Goal: Task Accomplishment & Management: Complete application form

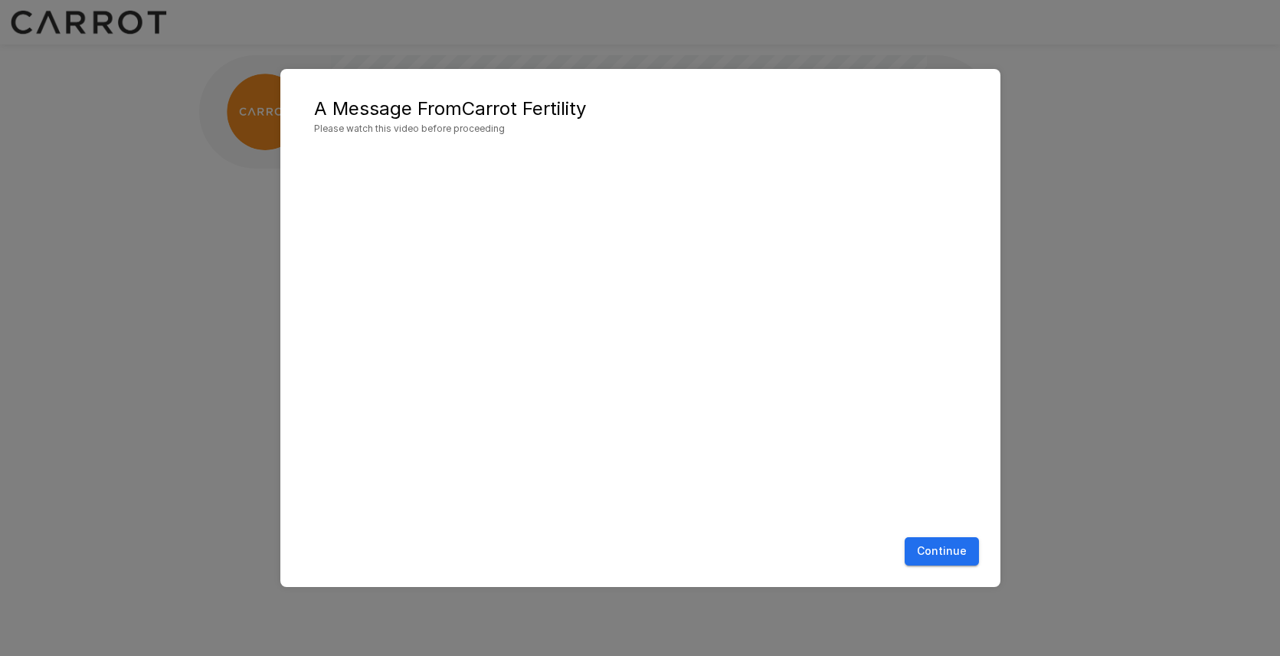
click at [933, 555] on button "Continue" at bounding box center [942, 551] width 74 height 28
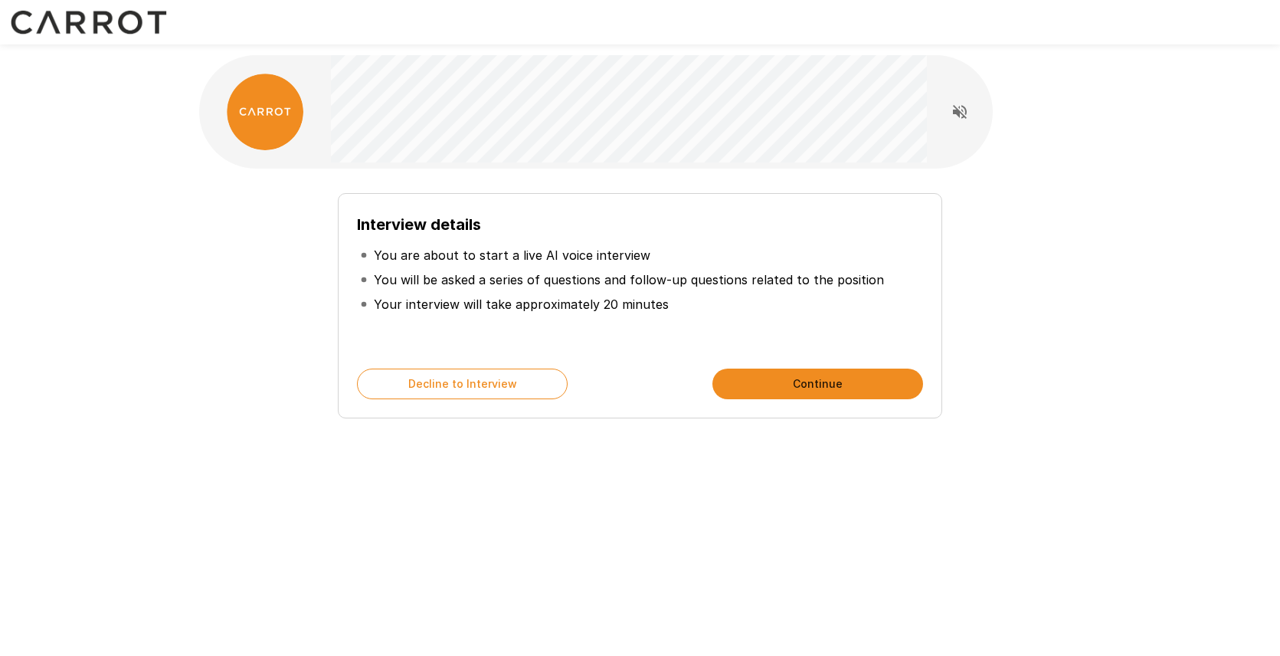
click at [838, 389] on button "Continue" at bounding box center [818, 384] width 211 height 31
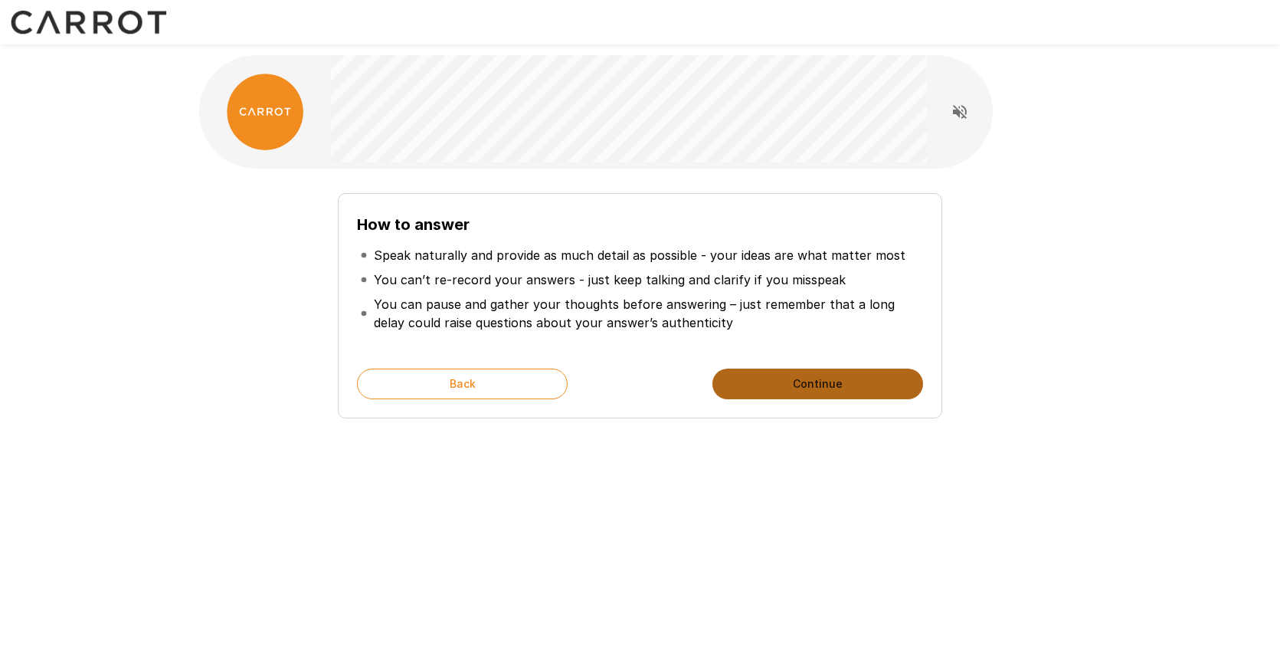
click at [838, 389] on button "Continue" at bounding box center [818, 384] width 211 height 31
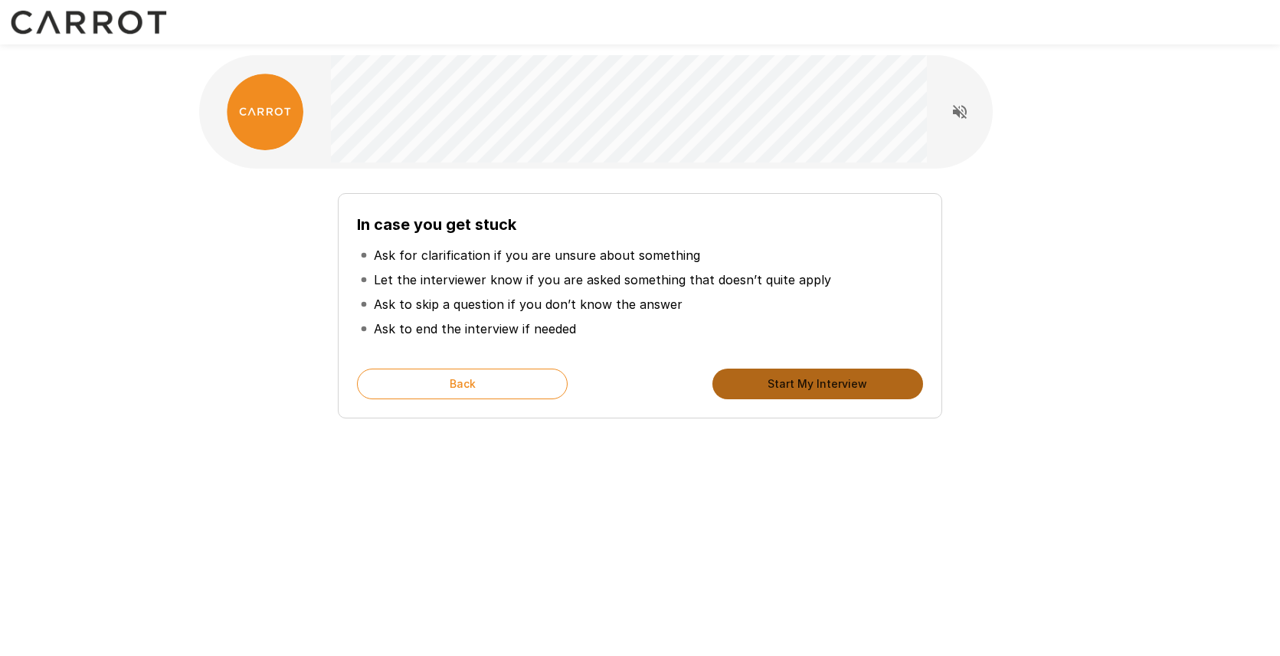
click at [838, 389] on button "Start My Interview" at bounding box center [818, 384] width 211 height 31
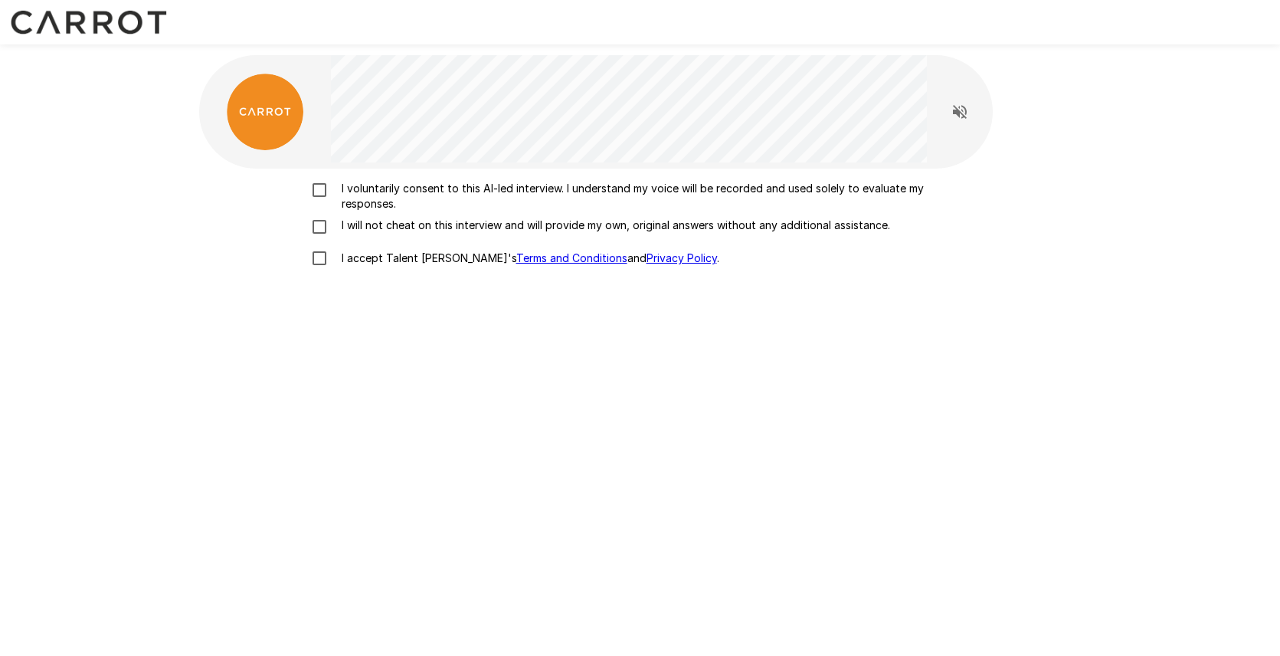
click at [405, 184] on p "I voluntarily consent to this AI-led interview. I understand my voice will be r…" at bounding box center [657, 196] width 642 height 31
click at [405, 221] on p "I will not cheat on this interview and will provide my own, original answers wi…" at bounding box center [613, 225] width 555 height 15
click at [396, 261] on p "I accept Talent Llama's Terms and Conditions and Privacy Policy ." at bounding box center [528, 258] width 384 height 15
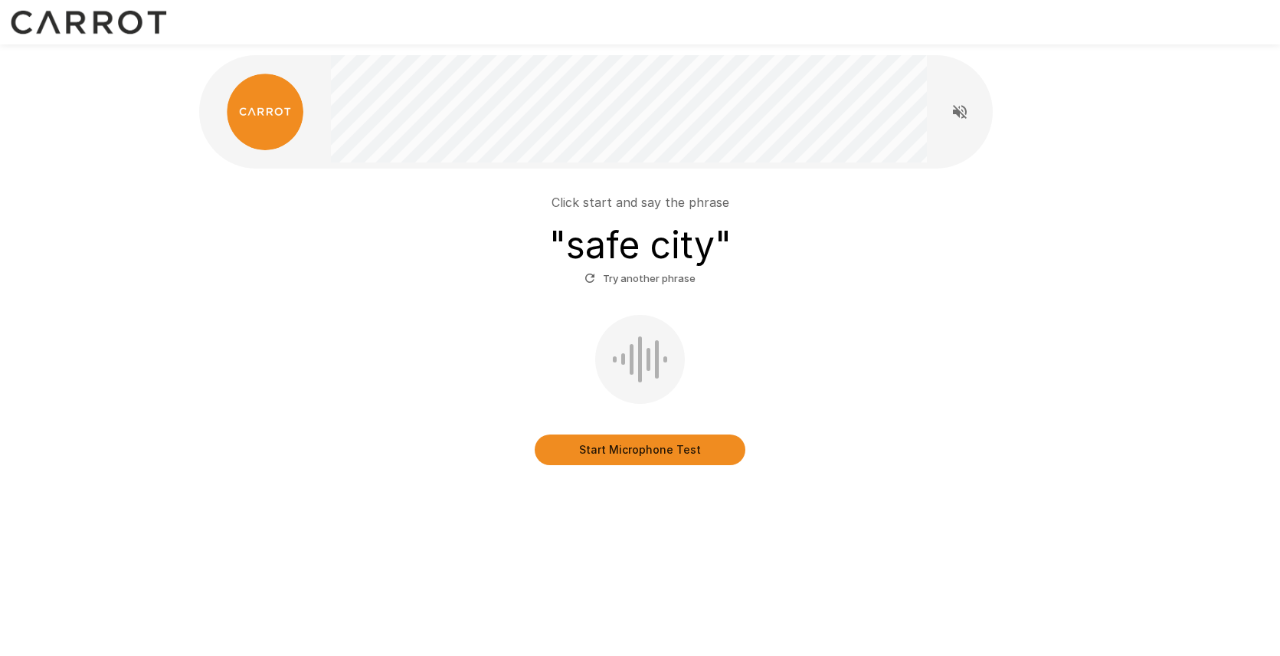
click at [647, 454] on button "Start Microphone Test" at bounding box center [640, 449] width 211 height 31
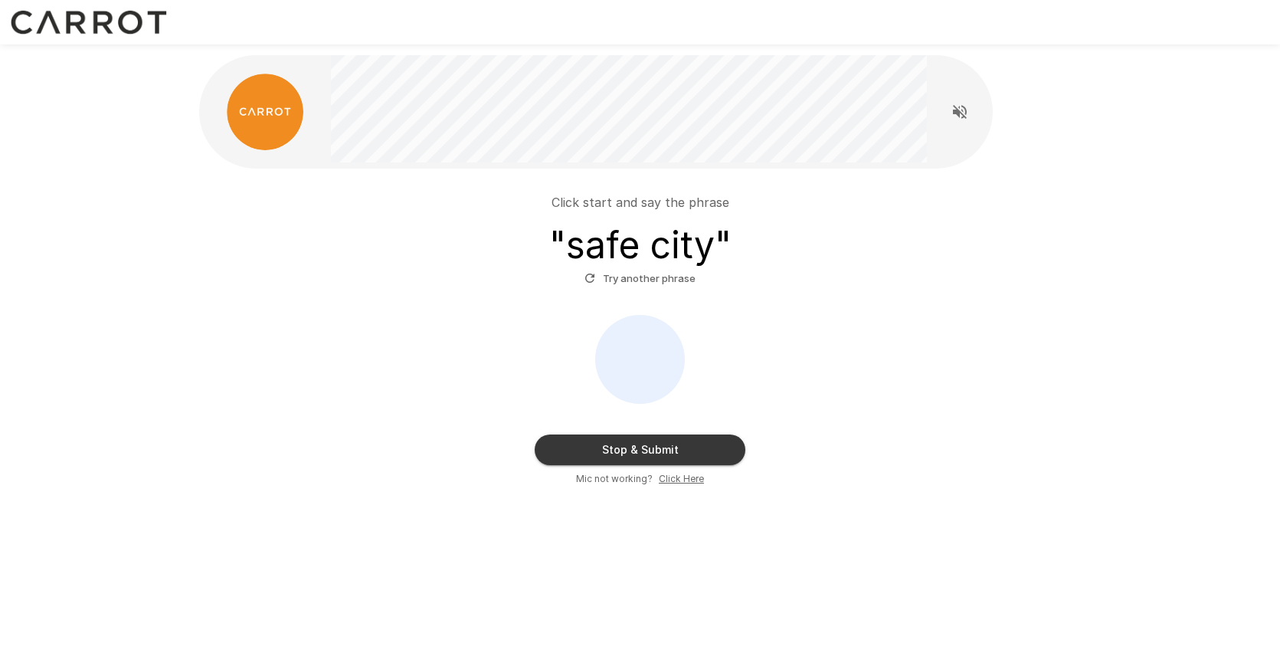
click at [647, 454] on button "Stop & Submit" at bounding box center [640, 449] width 211 height 31
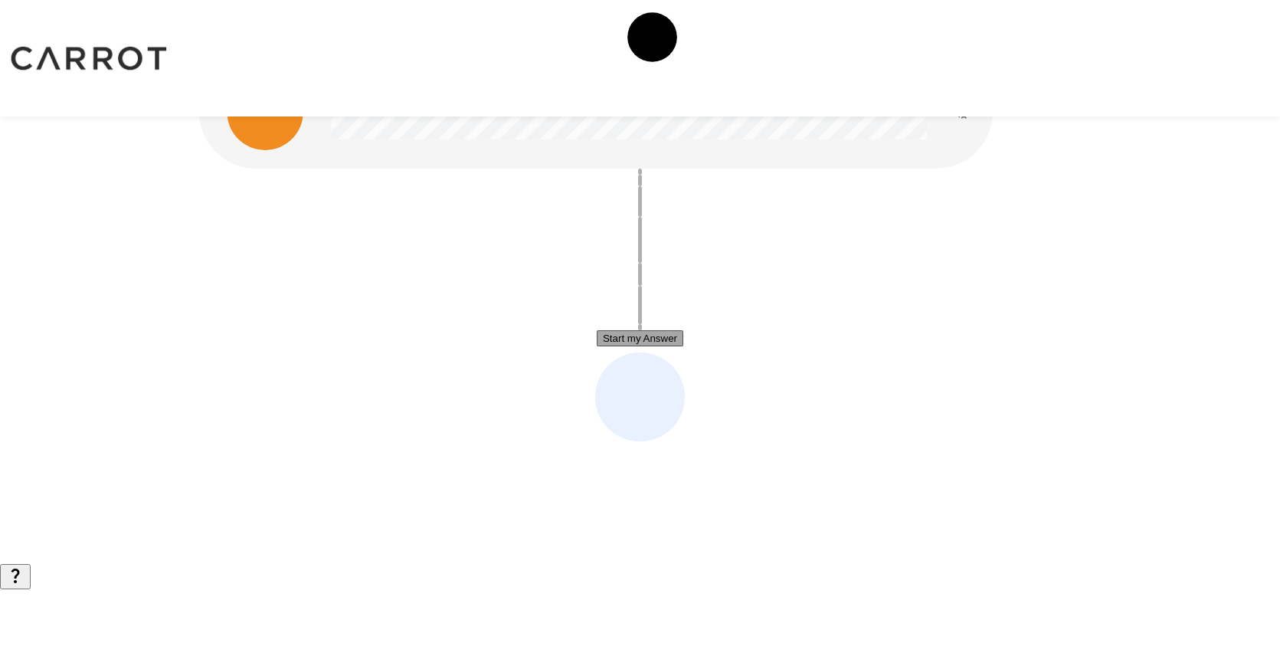
click at [663, 338] on button "Start my Answer" at bounding box center [640, 338] width 87 height 16
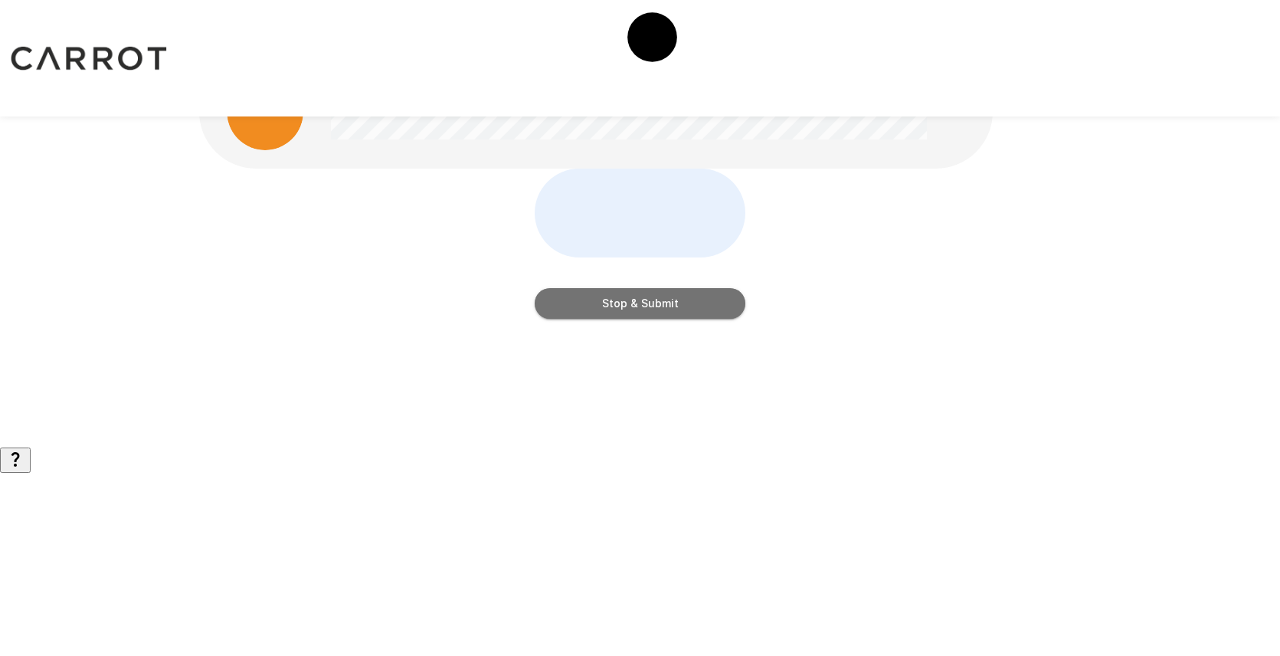
click at [663, 319] on button "Stop & Submit" at bounding box center [640, 303] width 211 height 31
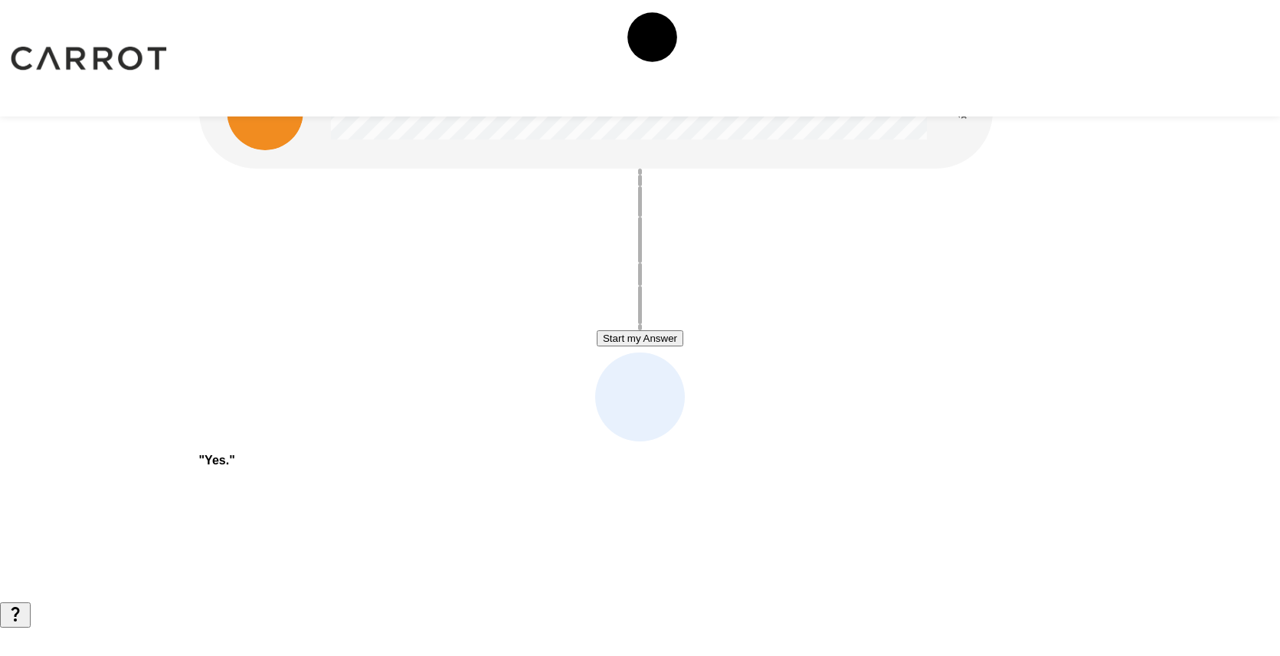
click at [663, 339] on button "Start my Answer" at bounding box center [640, 338] width 87 height 16
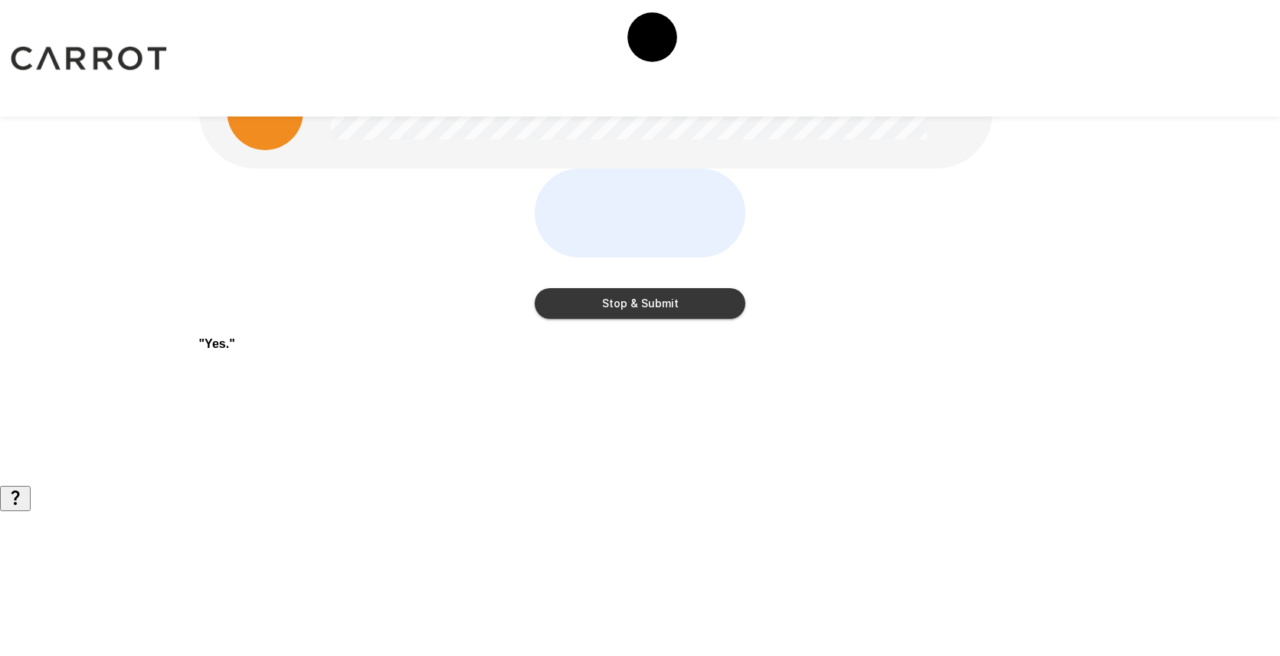
click at [663, 319] on button "Stop & Submit" at bounding box center [640, 303] width 211 height 31
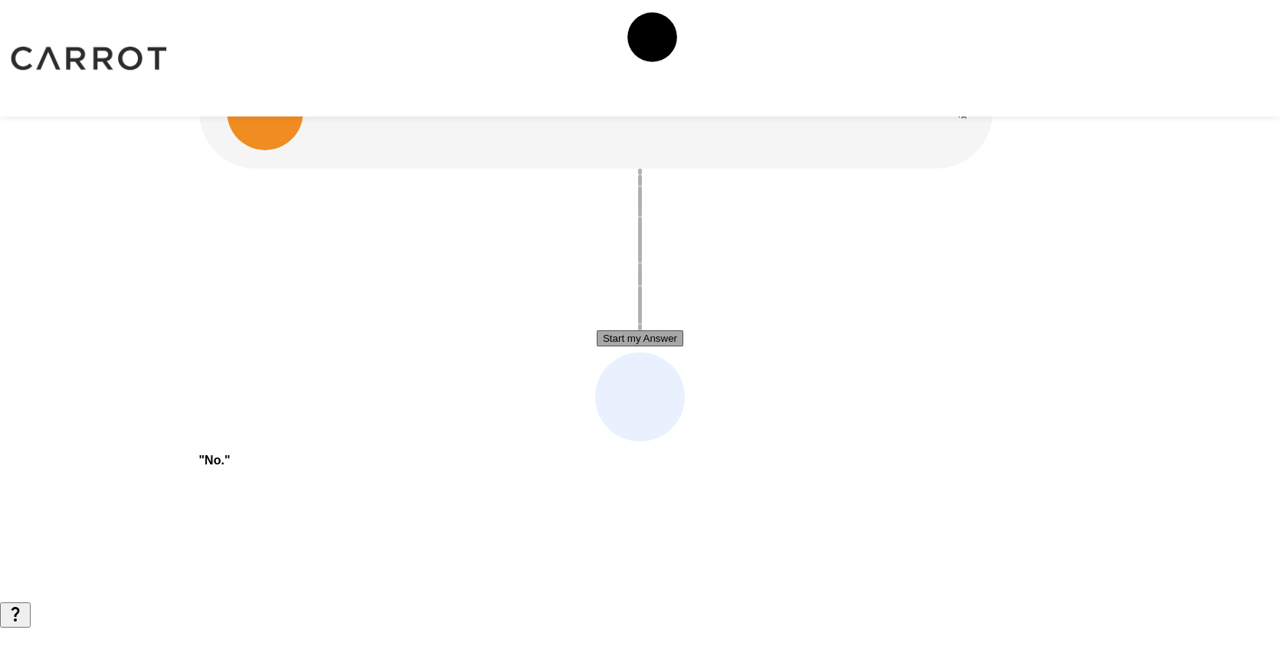
click at [663, 339] on button "Start my Answer" at bounding box center [640, 338] width 87 height 16
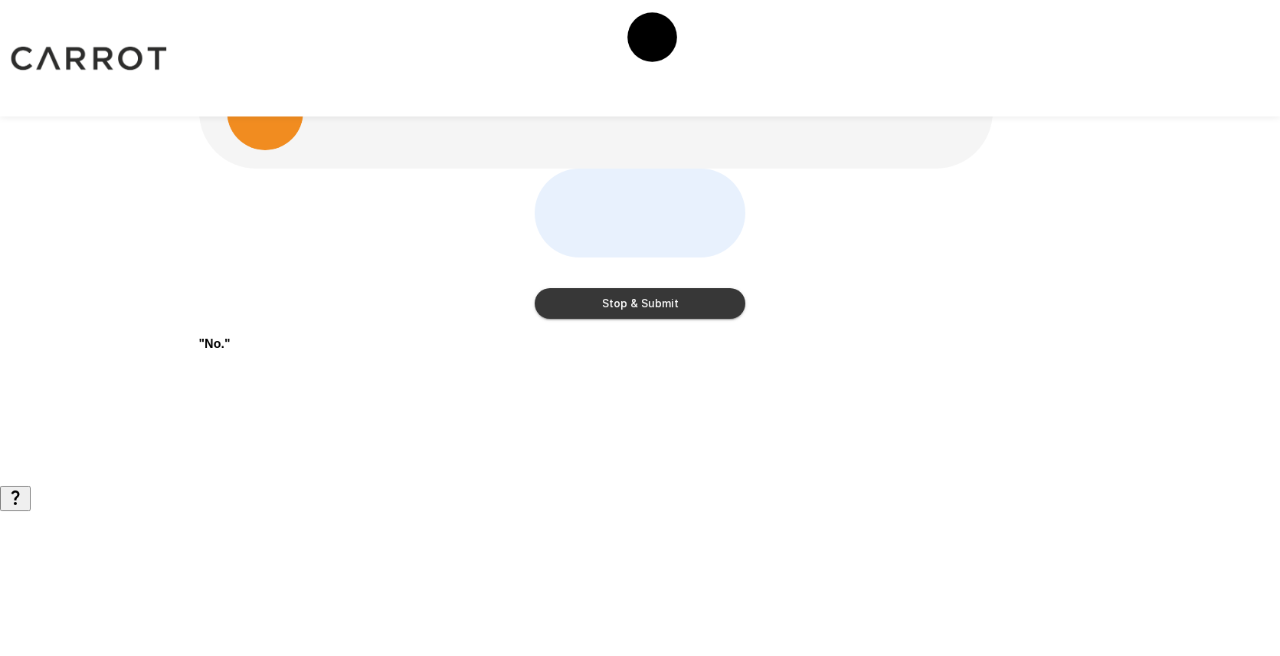
click at [663, 319] on button "Stop & Submit" at bounding box center [640, 303] width 211 height 31
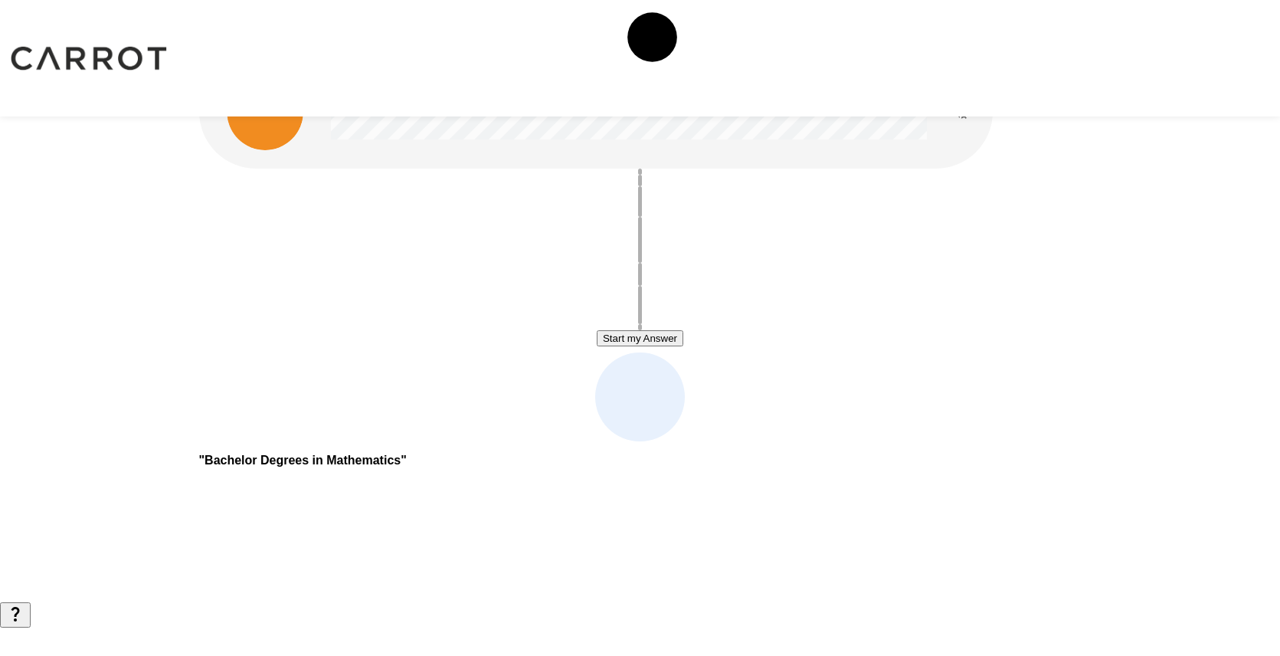
click at [663, 341] on button "Start my Answer" at bounding box center [640, 338] width 87 height 16
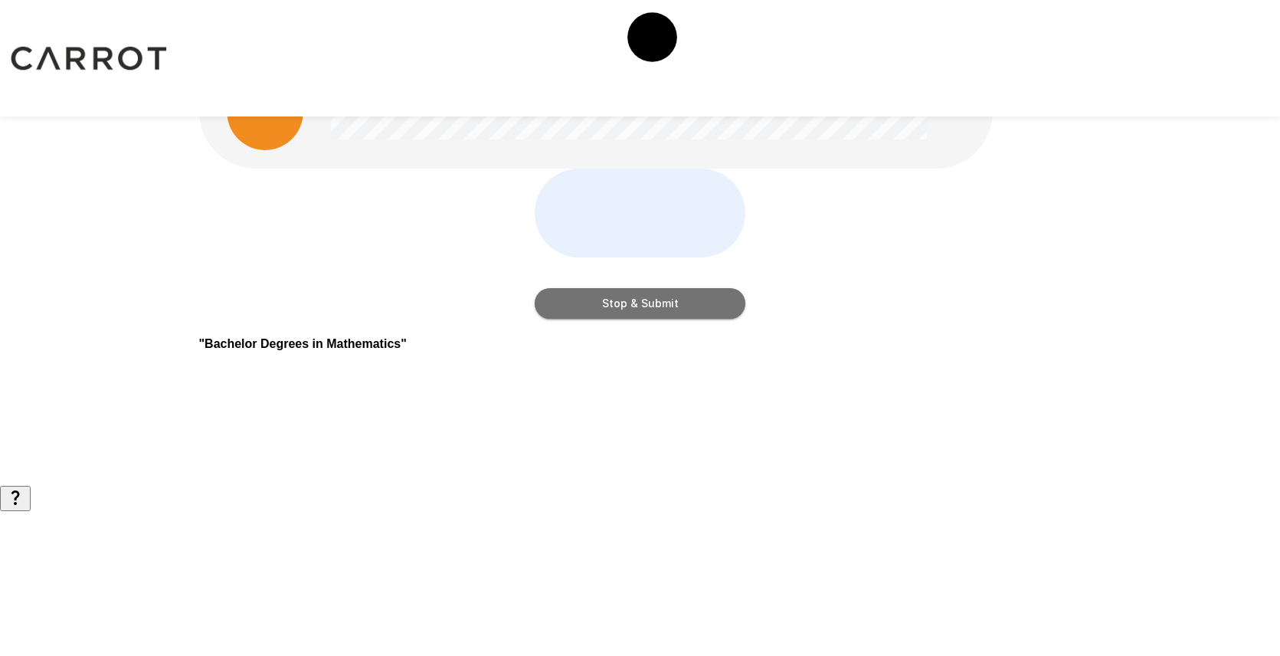
click at [663, 319] on button "Stop & Submit" at bounding box center [640, 303] width 211 height 31
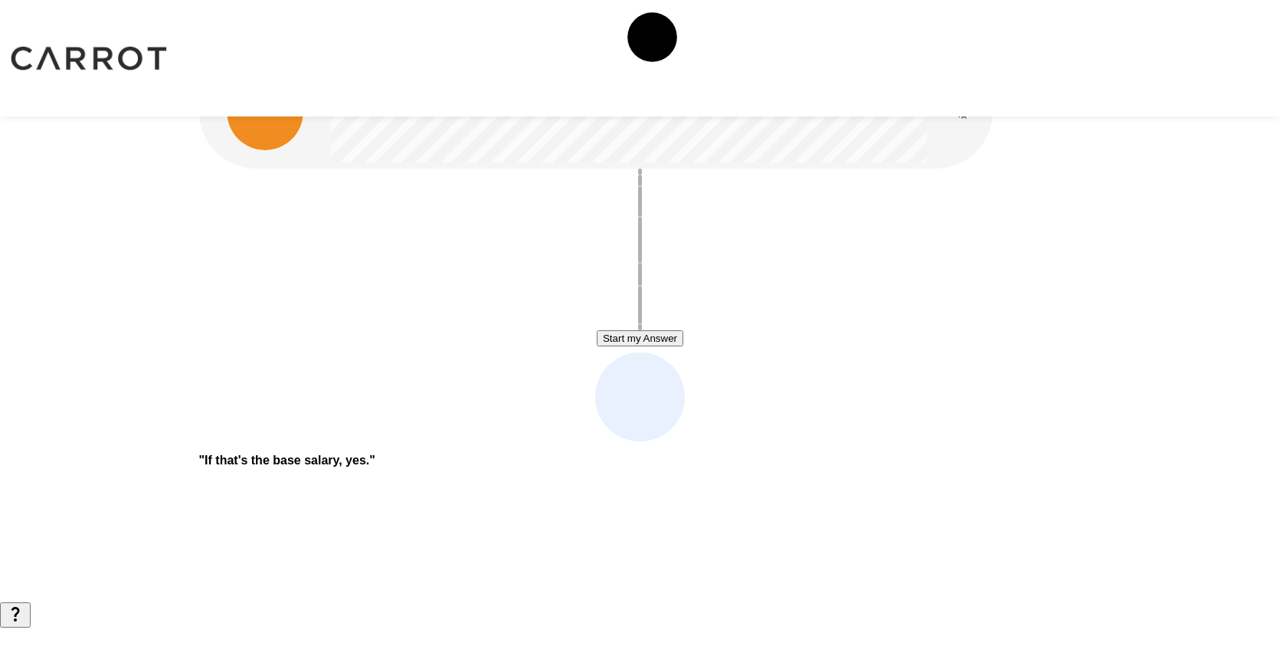
click at [663, 343] on button "Start my Answer" at bounding box center [640, 338] width 87 height 16
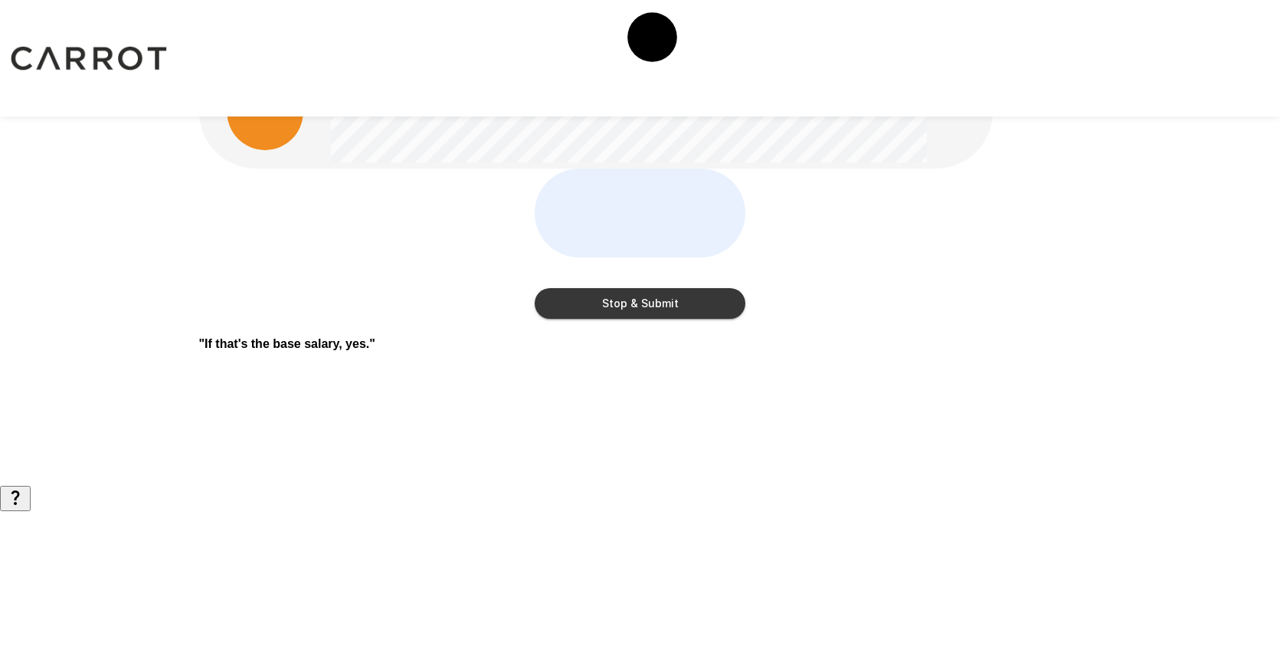
click at [663, 319] on button "Stop & Submit" at bounding box center [640, 303] width 211 height 31
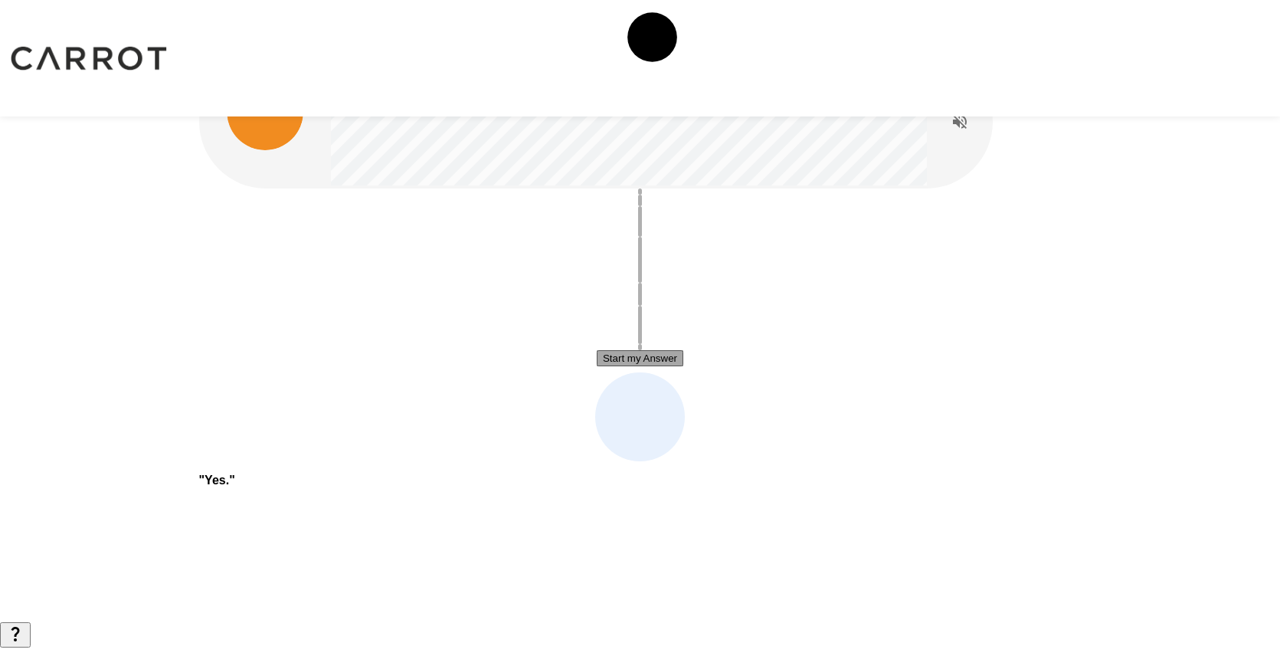
click at [613, 356] on button "Start my Answer" at bounding box center [640, 358] width 87 height 16
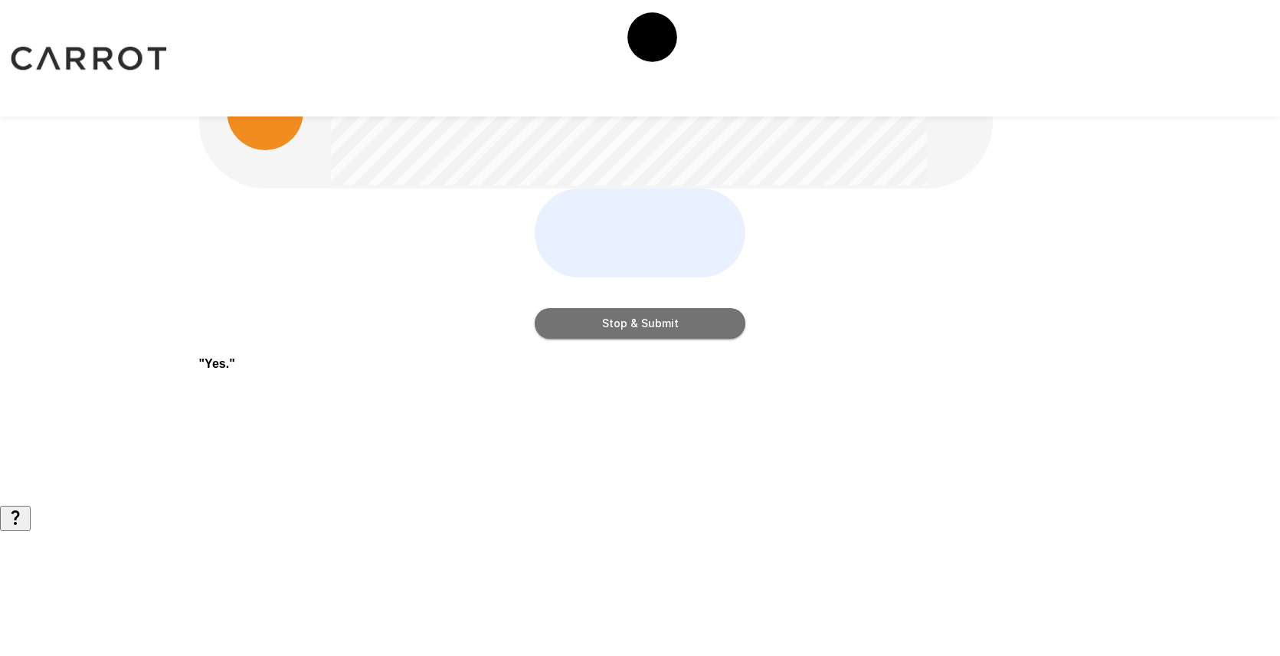
drag, startPoint x: 614, startPoint y: 357, endPoint x: 614, endPoint y: 348, distance: 9.2
click at [614, 339] on button "Stop & Submit" at bounding box center [640, 323] width 211 height 31
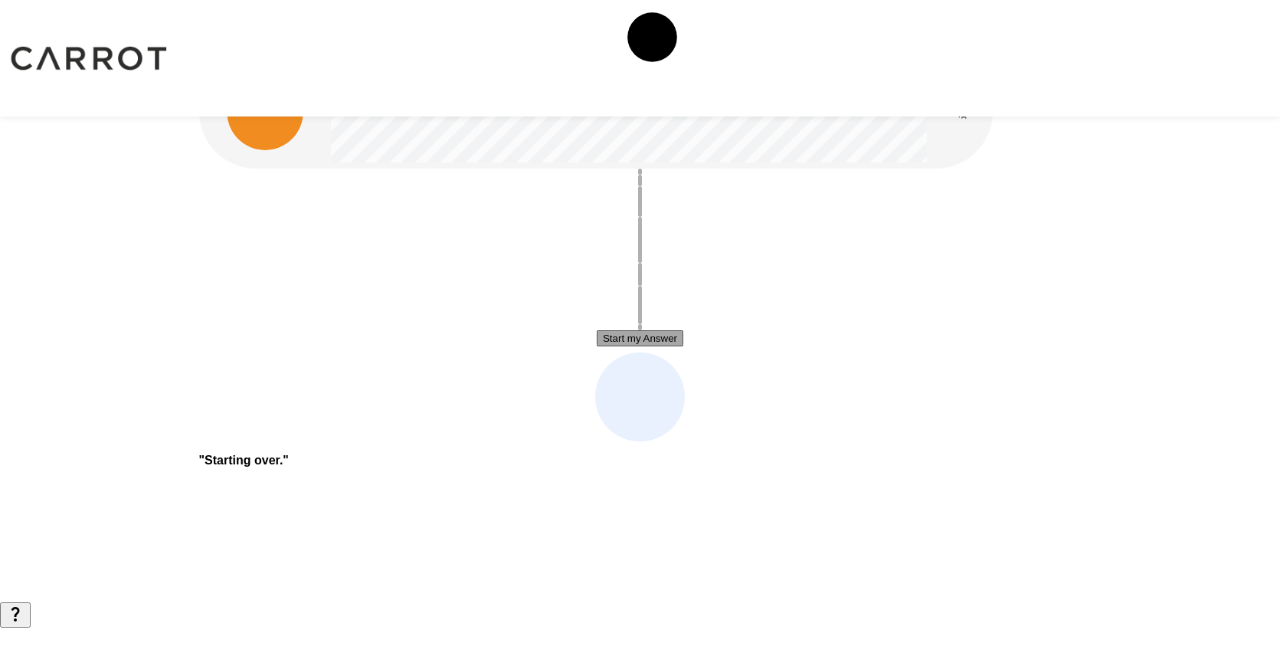
click at [611, 341] on button "Start my Answer" at bounding box center [640, 338] width 87 height 16
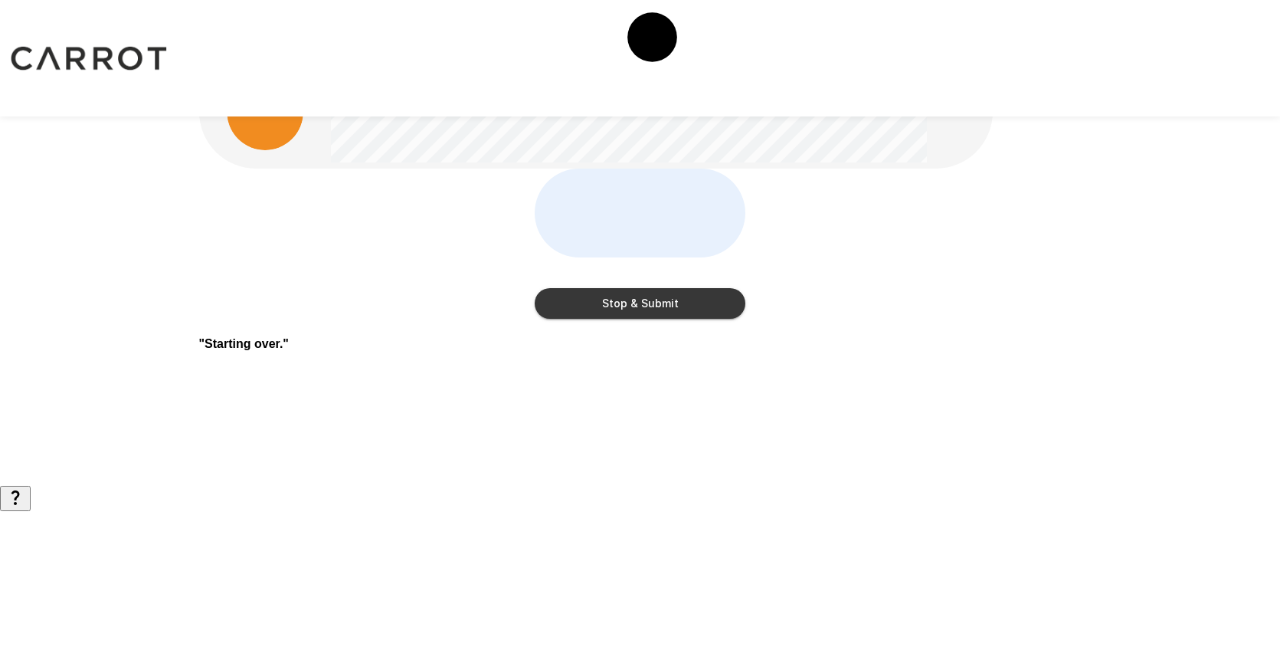
click at [611, 319] on button "Stop & Submit" at bounding box center [640, 303] width 211 height 31
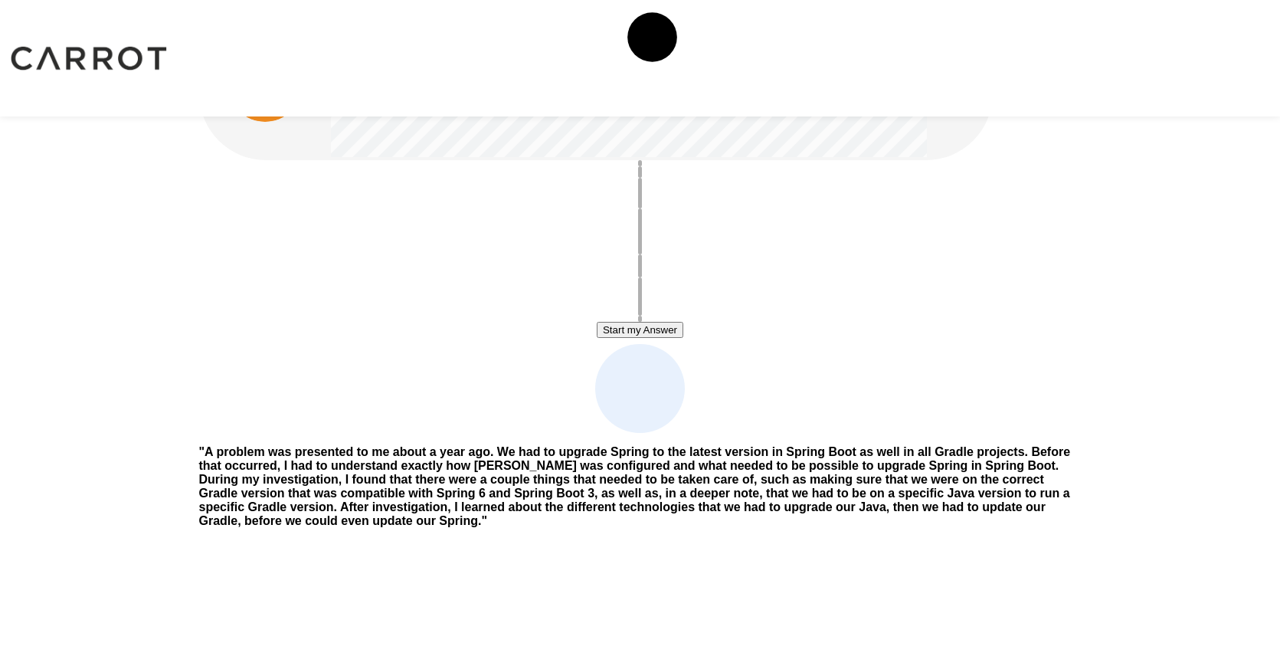
scroll to position [30, 0]
click at [618, 333] on button "Start my Answer" at bounding box center [640, 328] width 87 height 16
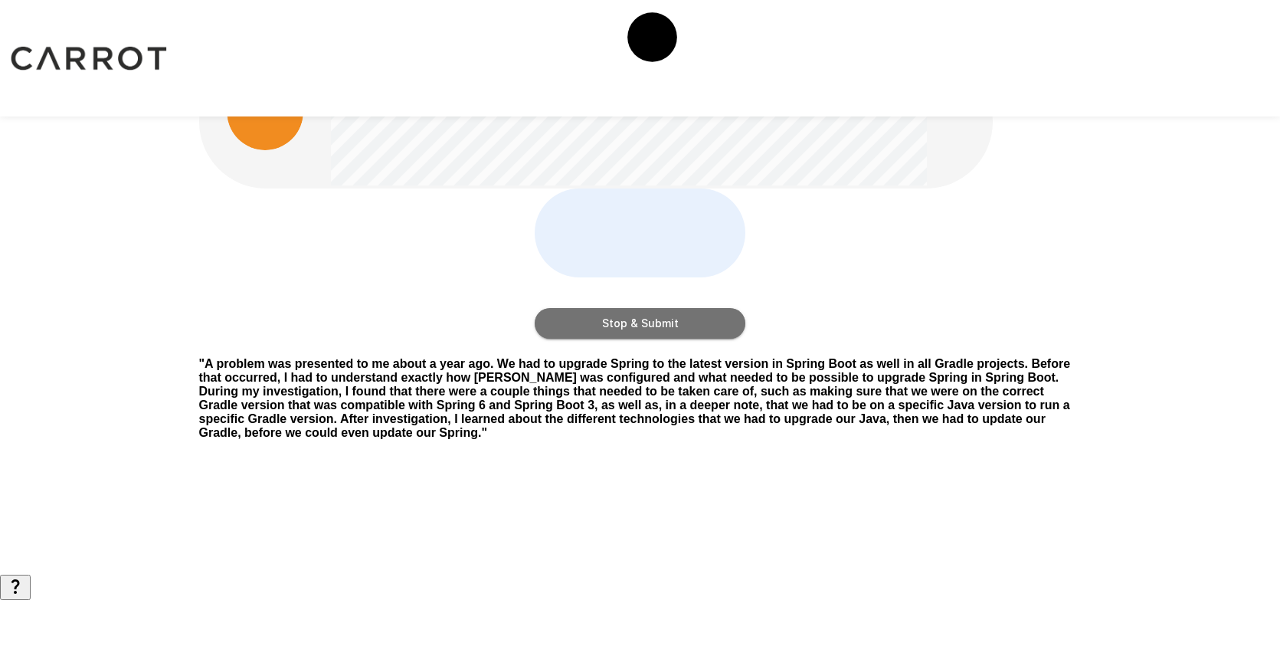
click at [618, 333] on button "Stop & Submit" at bounding box center [640, 323] width 211 height 31
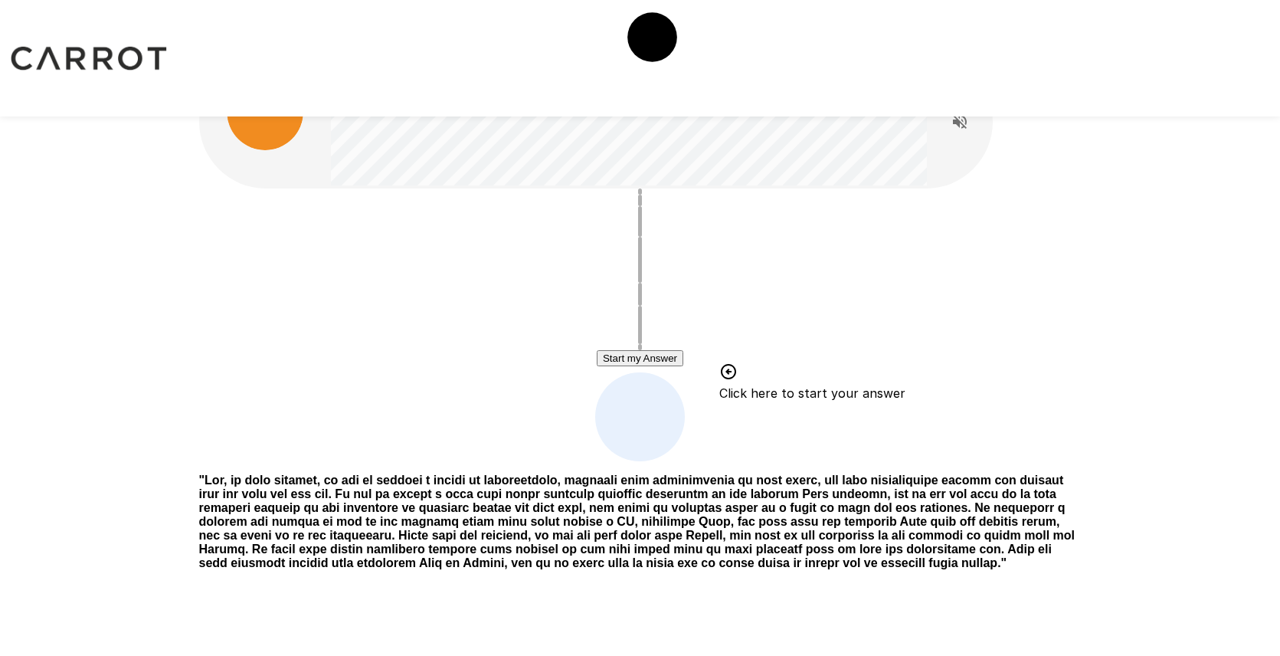
click at [684, 366] on button "Start my Answer" at bounding box center [640, 358] width 87 height 16
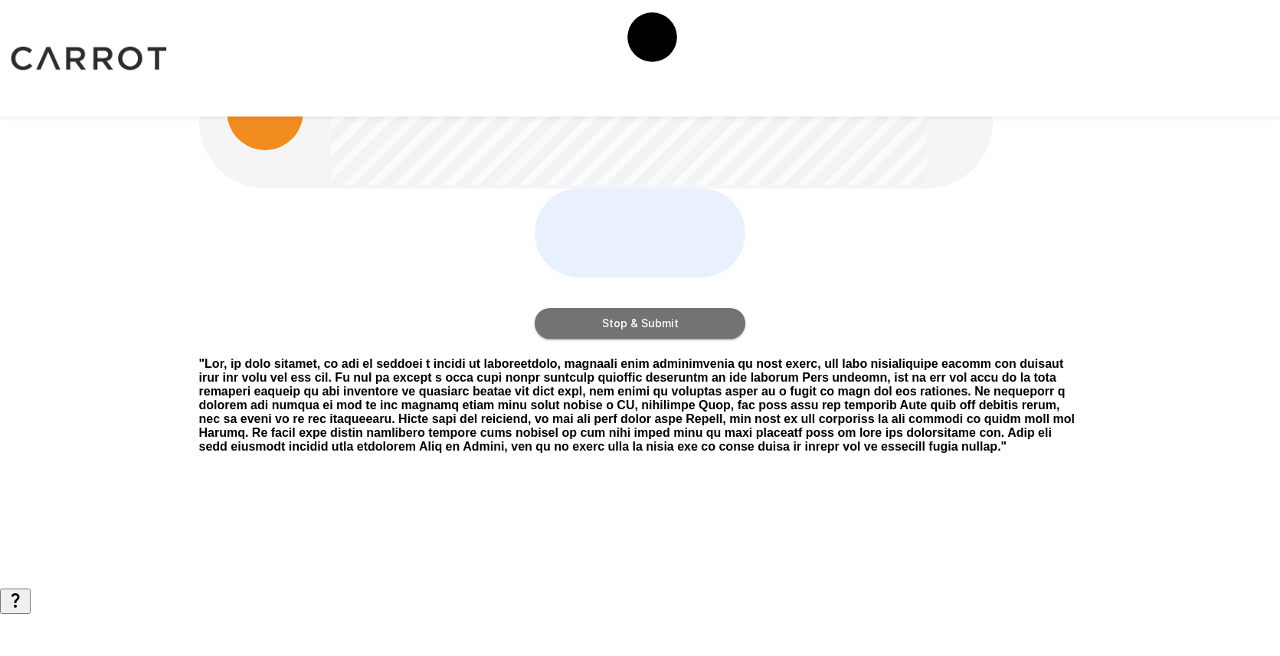
click at [680, 339] on button "Stop & Submit" at bounding box center [640, 323] width 211 height 31
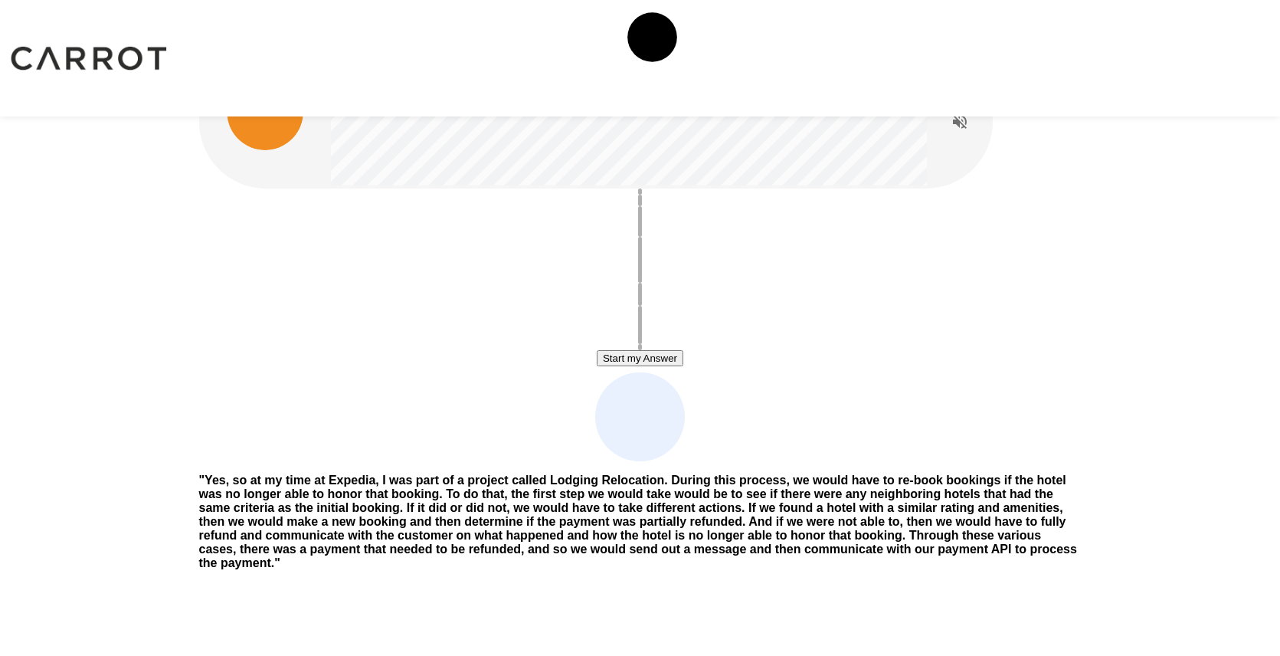
click at [680, 362] on button "Start my Answer" at bounding box center [640, 358] width 87 height 16
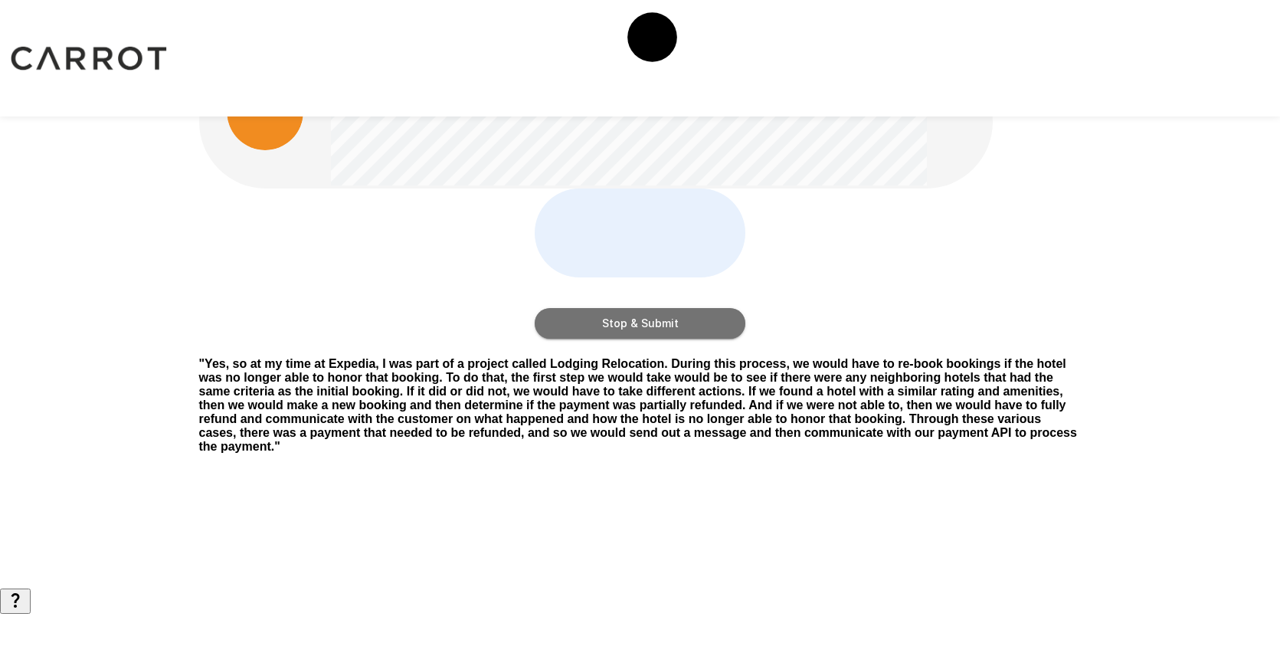
click at [680, 339] on button "Stop & Submit" at bounding box center [640, 323] width 211 height 31
